Goal: Information Seeking & Learning: Find specific fact

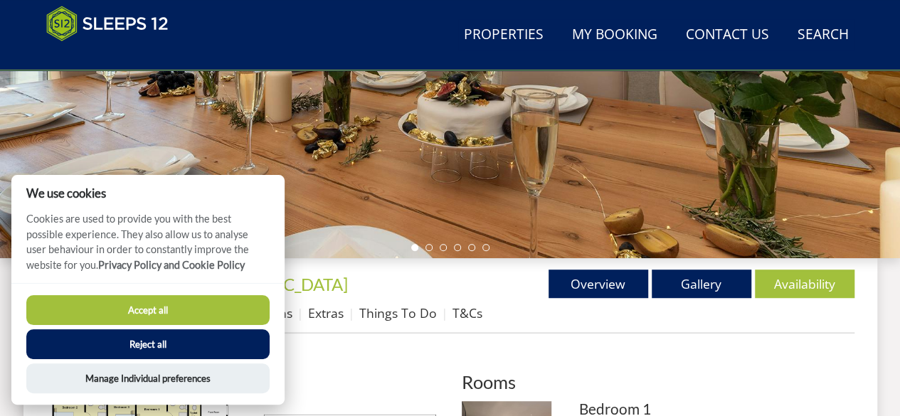
scroll to position [356, 0]
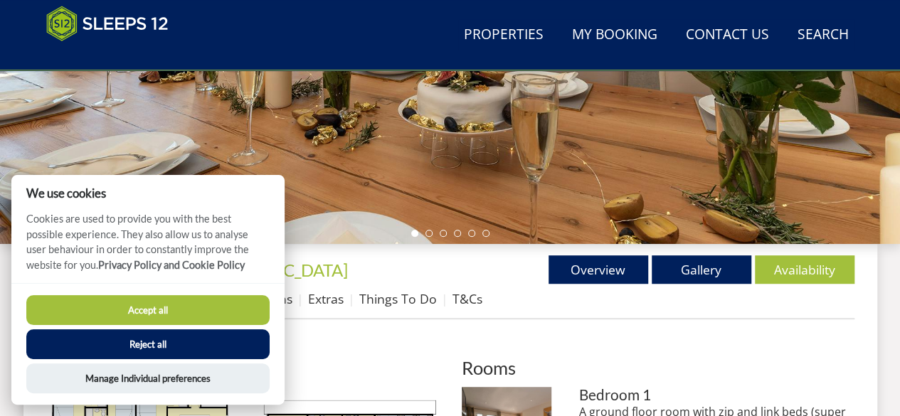
click at [170, 302] on button "Accept all" at bounding box center [147, 310] width 243 height 30
checkbox input "true"
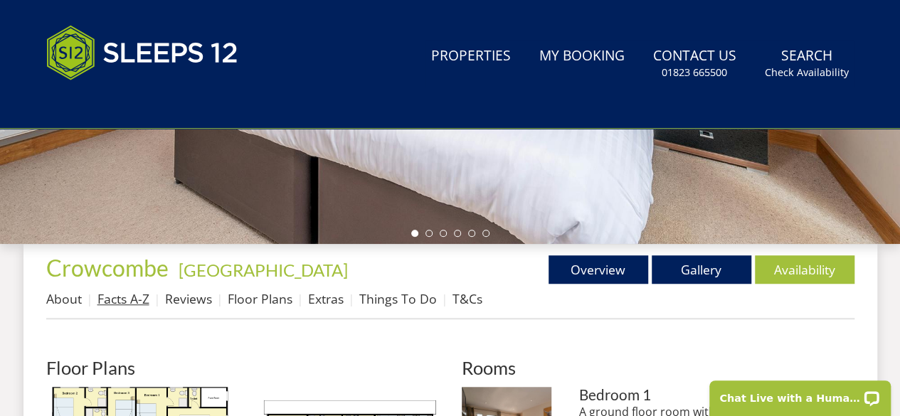
click at [128, 297] on link "Facts A-Z" at bounding box center [123, 298] width 52 height 17
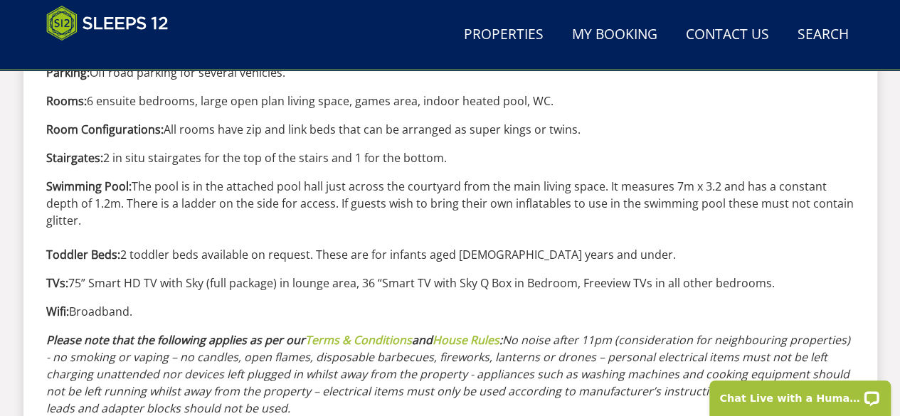
scroll to position [1580, 0]
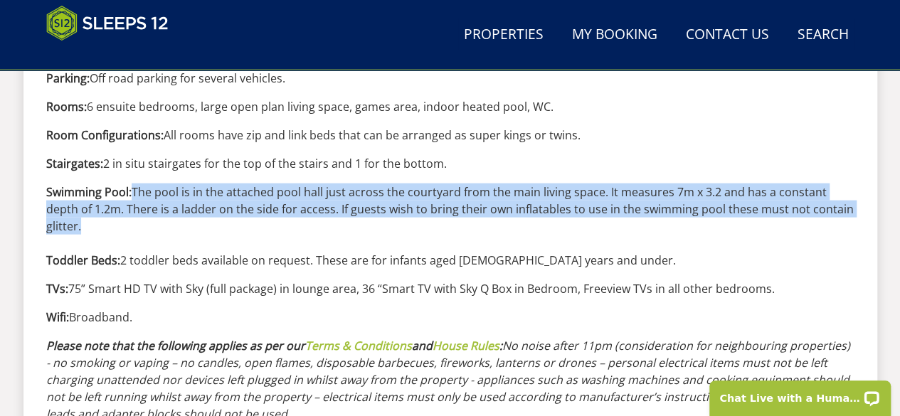
drag, startPoint x: 132, startPoint y: 191, endPoint x: 851, endPoint y: 206, distance: 719.2
click at [851, 206] on p "Swimming Pool: The pool is in the attached pool hall just across the courtyard …" at bounding box center [450, 225] width 808 height 85
copy p "The pool is in the attached pool hall just across the courtyard from the main l…"
